Goal: Information Seeking & Learning: Learn about a topic

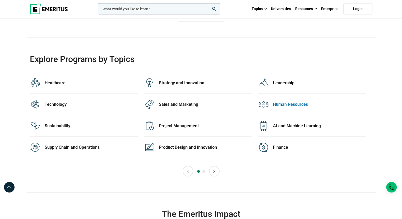
scroll to position [1058, 0]
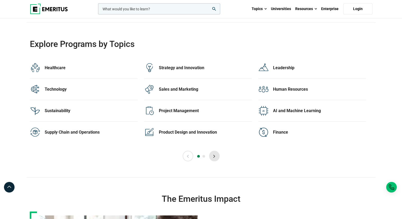
click at [216, 158] on button "Next" at bounding box center [214, 156] width 11 height 11
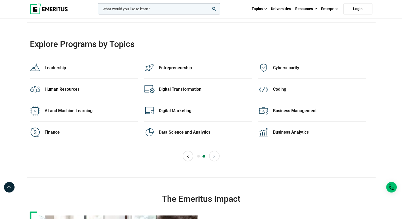
click at [218, 155] on button "Next" at bounding box center [214, 156] width 11 height 11
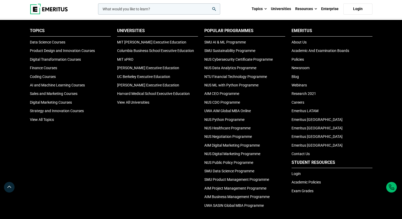
scroll to position [1773, 0]
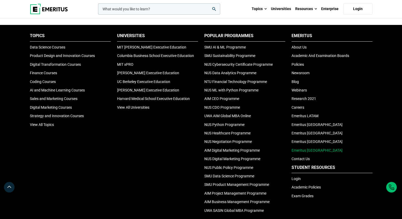
click at [312, 148] on link "Emeritus [GEOGRAPHIC_DATA]" at bounding box center [317, 150] width 51 height 4
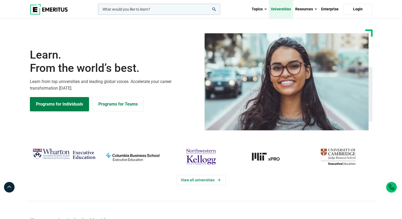
click at [287, 8] on link "Universities" at bounding box center [281, 9] width 24 height 19
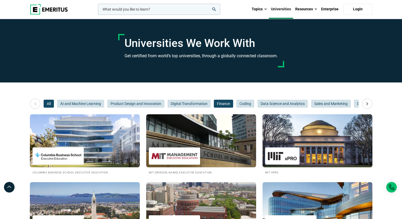
click at [215, 105] on span "Finance" at bounding box center [223, 103] width 19 height 8
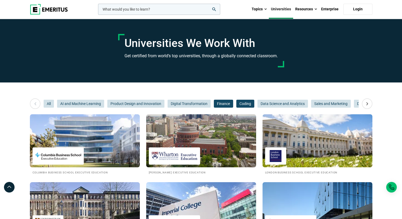
click at [242, 103] on span "Coding" at bounding box center [246, 103] width 18 height 8
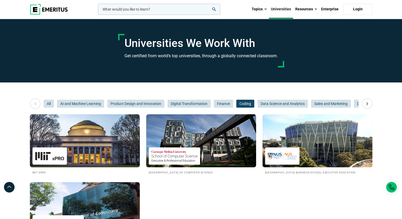
click at [53, 10] on img at bounding box center [49, 9] width 38 height 11
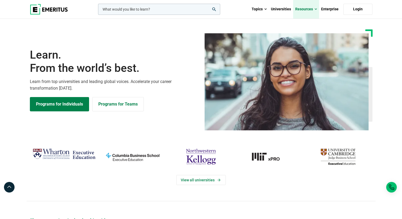
click at [302, 11] on link "Resources" at bounding box center [306, 9] width 26 height 19
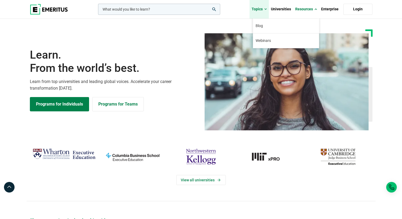
click at [263, 8] on link "Topics" at bounding box center [259, 9] width 19 height 19
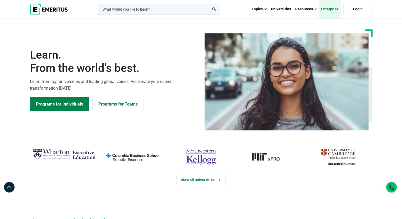
click at [324, 8] on link "Enterprise" at bounding box center [330, 9] width 22 height 19
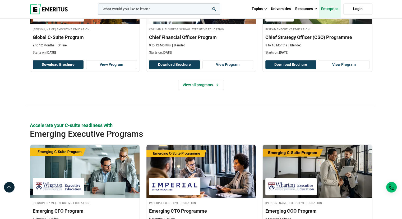
scroll to position [397, 0]
